Goal: Task Accomplishment & Management: Complete application form

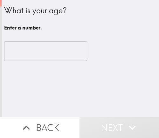
click at [36, 54] on input "number" at bounding box center [45, 51] width 83 height 20
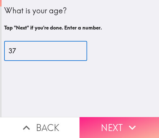
type input "37"
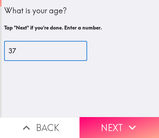
click at [98, 126] on button "Next" at bounding box center [118, 127] width 79 height 21
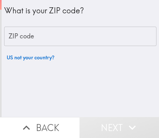
click at [60, 38] on input "ZIP code" at bounding box center [80, 37] width 152 height 20
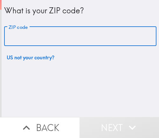
click at [76, 38] on input "ZIP code" at bounding box center [80, 37] width 152 height 20
paste input "33612"
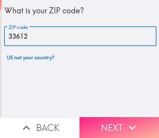
type input "33612"
click at [103, 120] on button "Next" at bounding box center [118, 127] width 79 height 21
